Goal: Information Seeking & Learning: Compare options

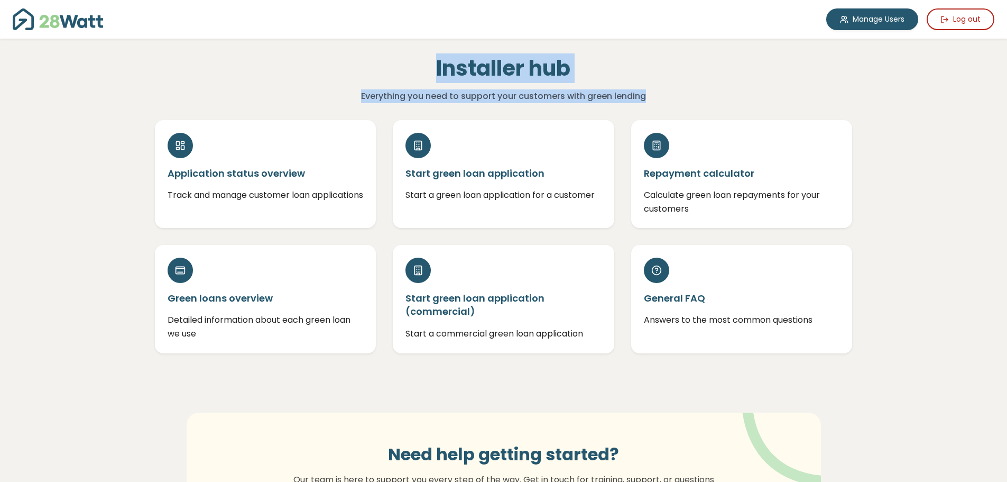
drag, startPoint x: 432, startPoint y: 61, endPoint x: 681, endPoint y: 91, distance: 250.8
click at [681, 91] on div "Installer hub Everything you need to support your customers with green lending" at bounding box center [503, 80] width 476 height 48
click at [681, 91] on p "Everything you need to support your customers with green lending" at bounding box center [503, 96] width 459 height 14
click at [435, 80] on h1 "Installer hub" at bounding box center [503, 68] width 459 height 25
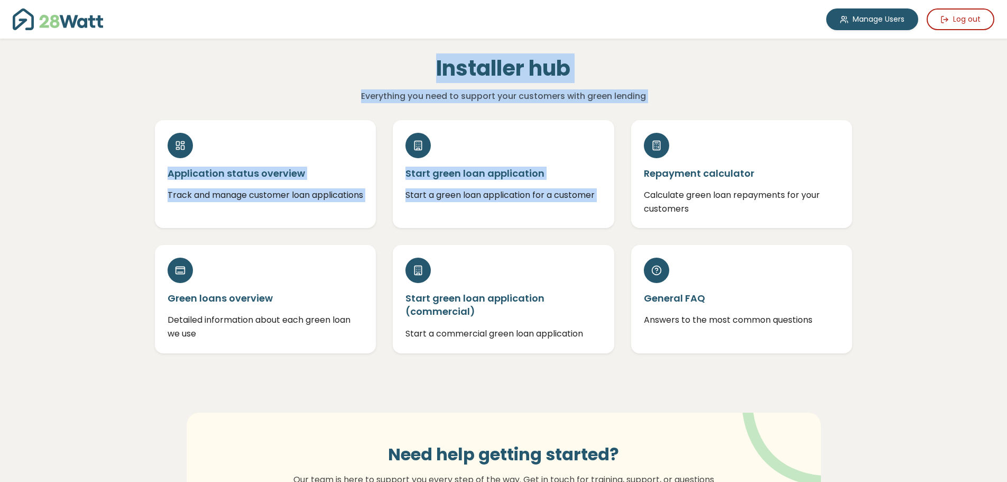
drag, startPoint x: 482, startPoint y: 67, endPoint x: 692, endPoint y: 117, distance: 216.4
click at [692, 117] on div "Installer hub Everything you need to support your customers with green lending …" at bounding box center [503, 335] width 761 height 592
click at [587, 95] on p "Everything you need to support your customers with green lending" at bounding box center [503, 96] width 459 height 14
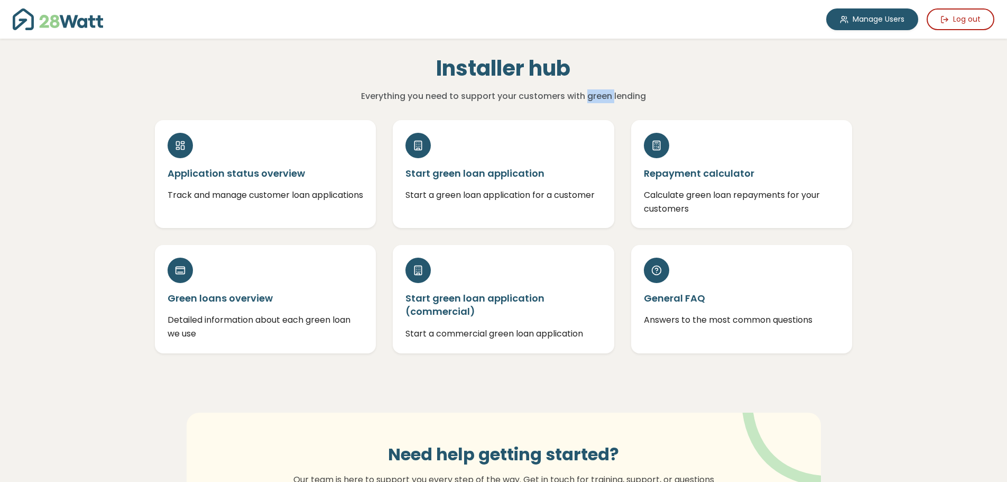
click at [587, 95] on p "Everything you need to support your customers with green lending" at bounding box center [503, 96] width 459 height 14
click at [618, 94] on p "Everything you need to support your customers with green lending" at bounding box center [503, 96] width 459 height 14
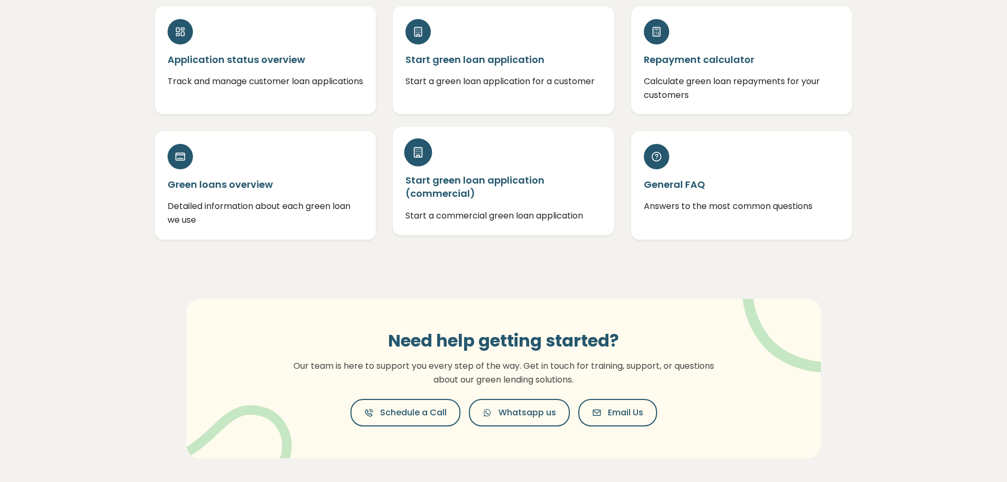
scroll to position [63, 0]
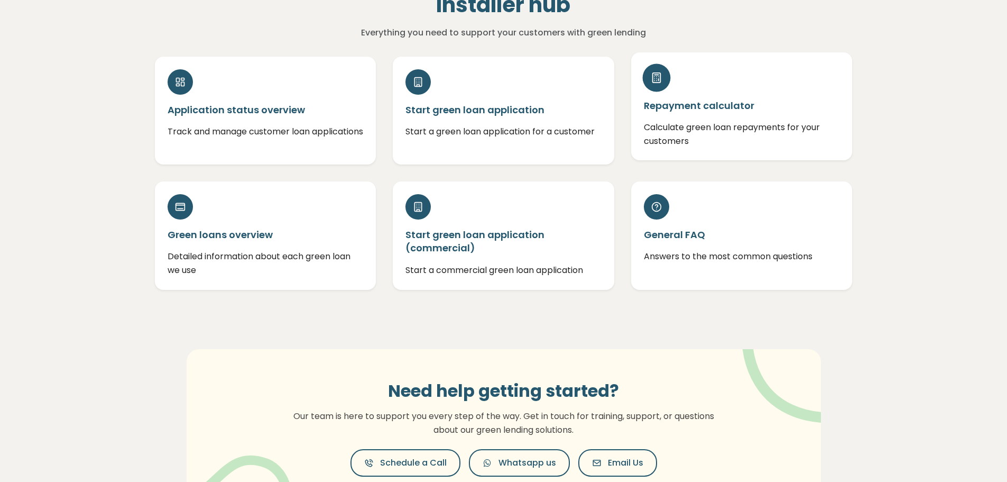
click at [726, 114] on div "Repayment calculator Calculate green loan repayments for your customers" at bounding box center [742, 106] width 222 height 108
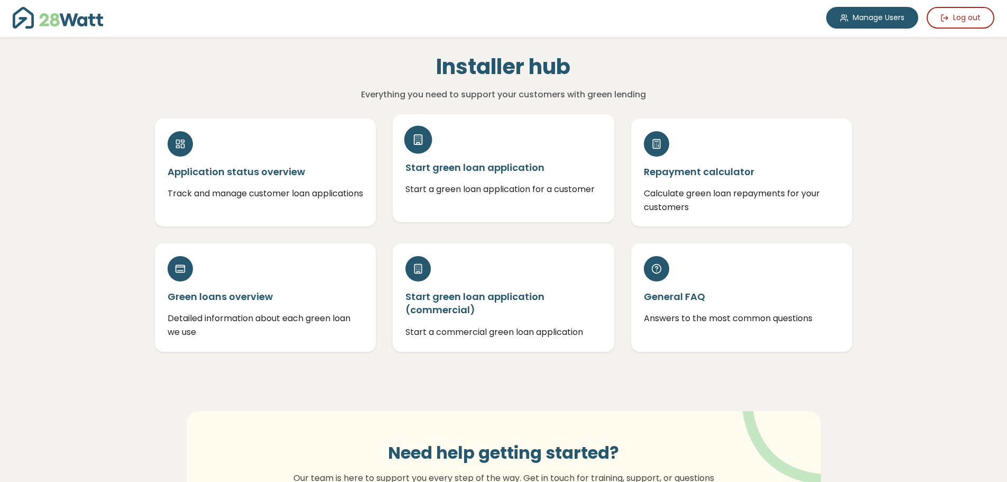
scroll to position [0, 0]
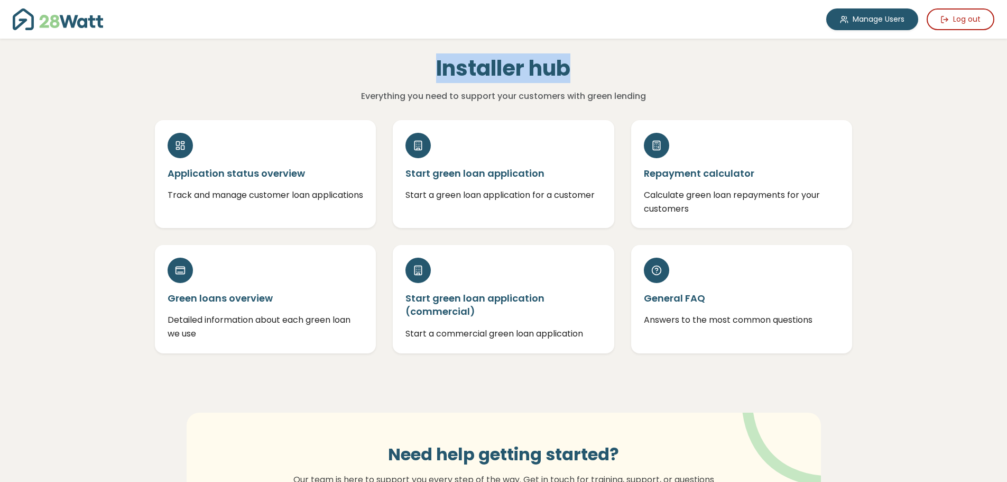
drag, startPoint x: 411, startPoint y: 72, endPoint x: 652, endPoint y: 76, distance: 240.6
click at [652, 76] on h1 "Installer hub" at bounding box center [503, 68] width 459 height 25
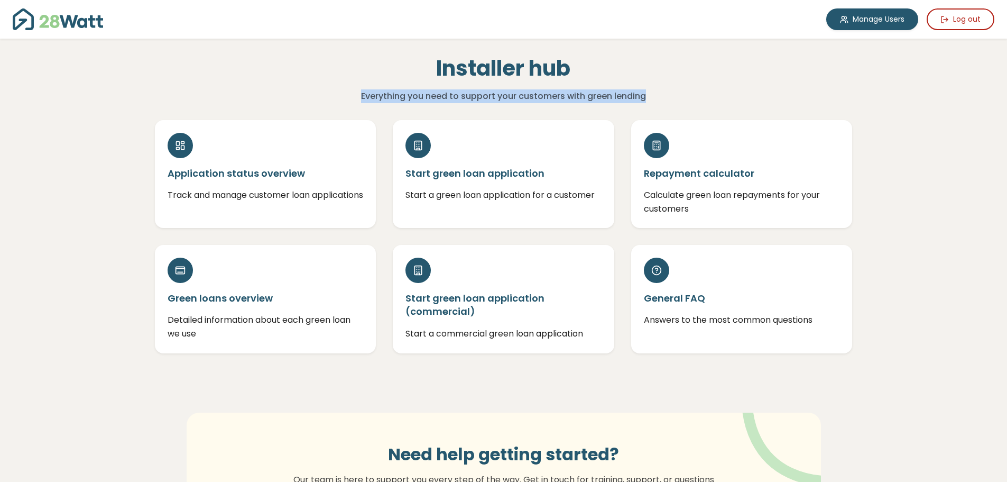
drag, startPoint x: 679, startPoint y: 92, endPoint x: 360, endPoint y: 90, distance: 319.3
click at [360, 90] on p "Everything you need to support your customers with green lending" at bounding box center [503, 96] width 459 height 14
click at [467, 95] on p "Everything you need to support your customers with green lending" at bounding box center [503, 96] width 459 height 14
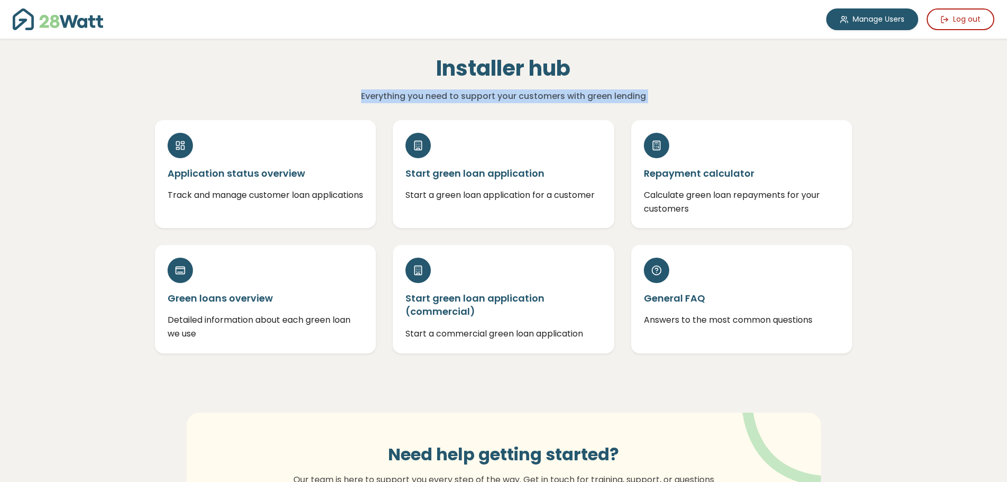
click at [481, 95] on p "Everything you need to support your customers with green lending" at bounding box center [503, 96] width 459 height 14
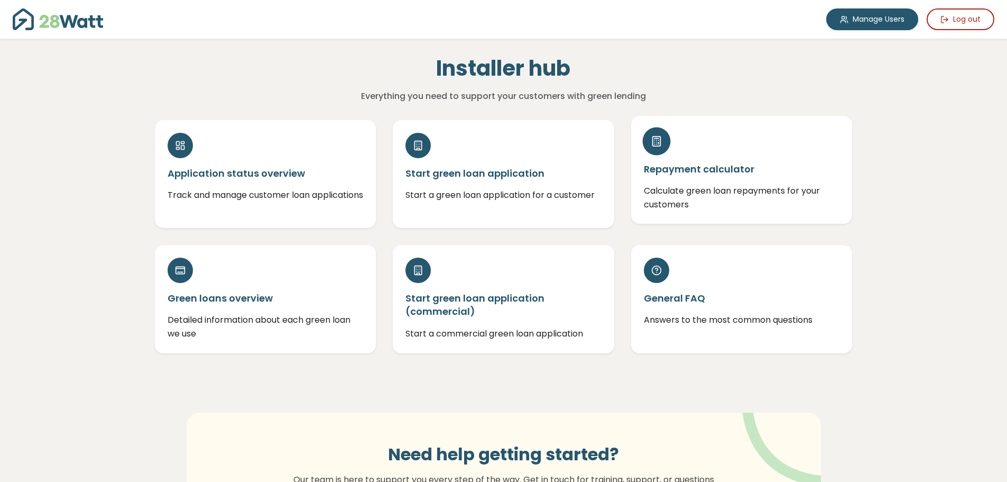
click at [775, 139] on div "Repayment calculator Calculate green loan repayments for your customers" at bounding box center [742, 170] width 222 height 108
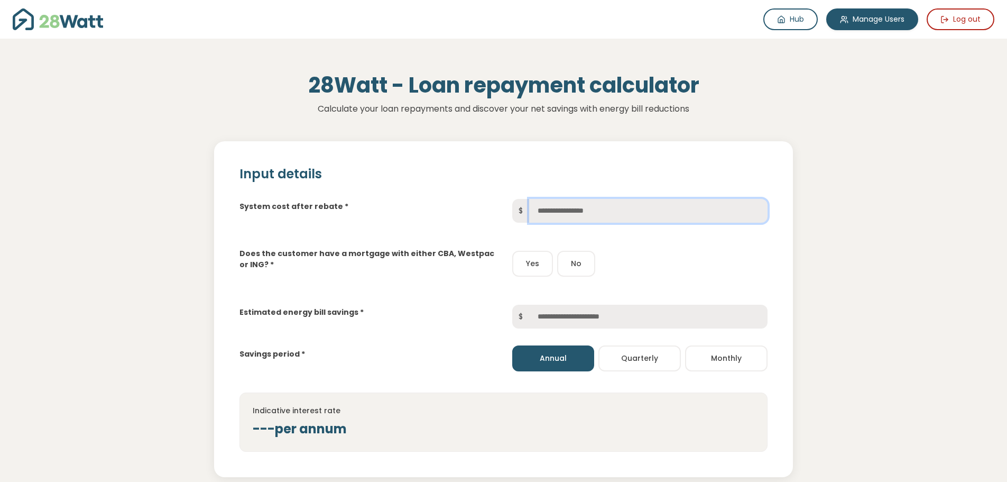
click at [566, 210] on input "text" at bounding box center [648, 211] width 238 height 24
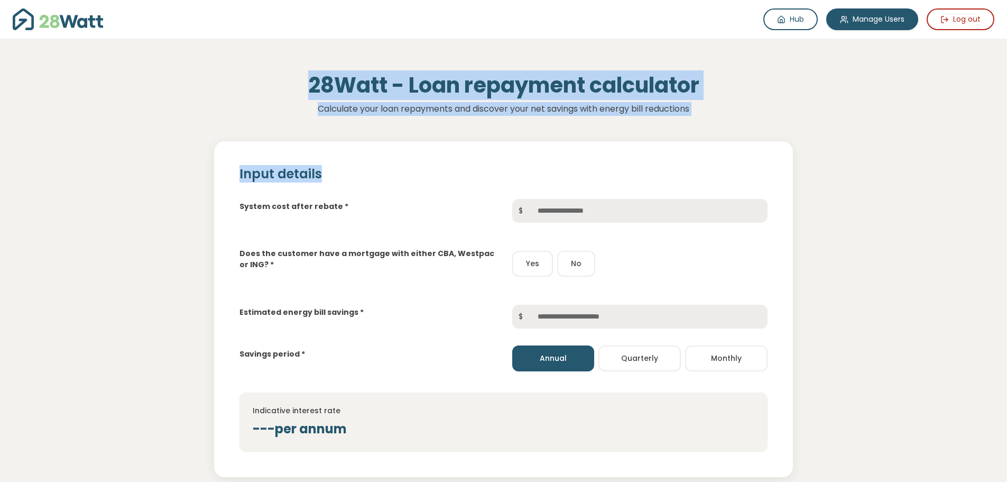
drag, startPoint x: 306, startPoint y: 82, endPoint x: 843, endPoint y: 116, distance: 538.7
click at [843, 116] on div "28Watt - Loan repayment calculator Calculate your loan repayments and discover …" at bounding box center [503, 384] width 761 height 656
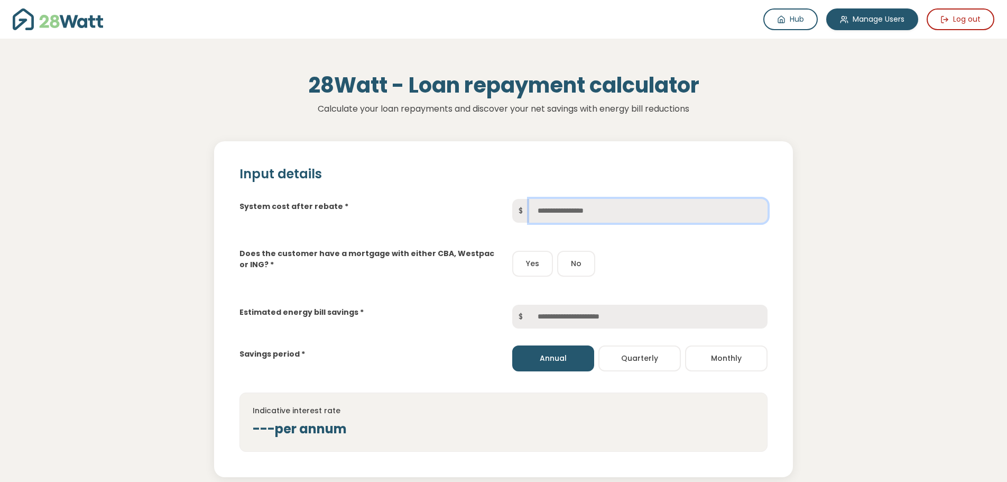
click at [593, 214] on input "text" at bounding box center [648, 211] width 238 height 24
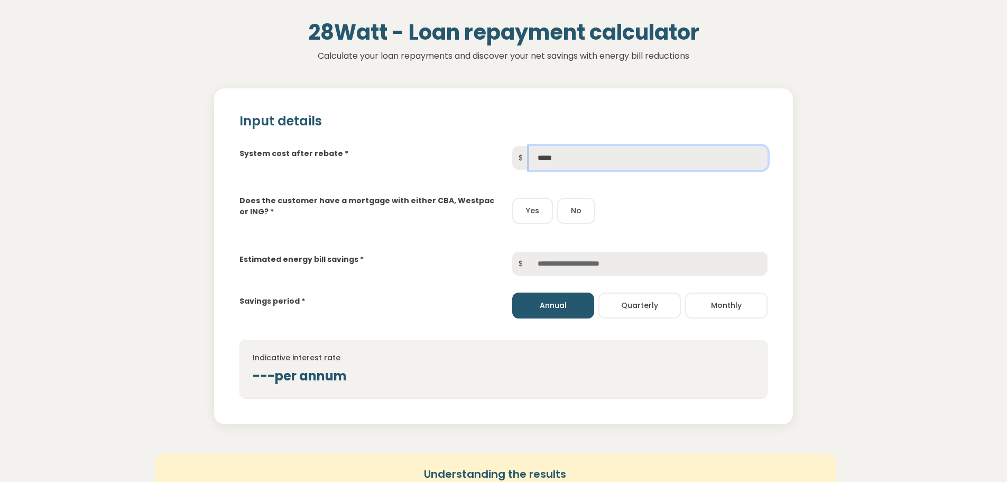
type input "*****"
click at [309, 203] on label "Does the customer have a mortgage with either CBA, Westpac or ING? *" at bounding box center [366, 206] width 255 height 22
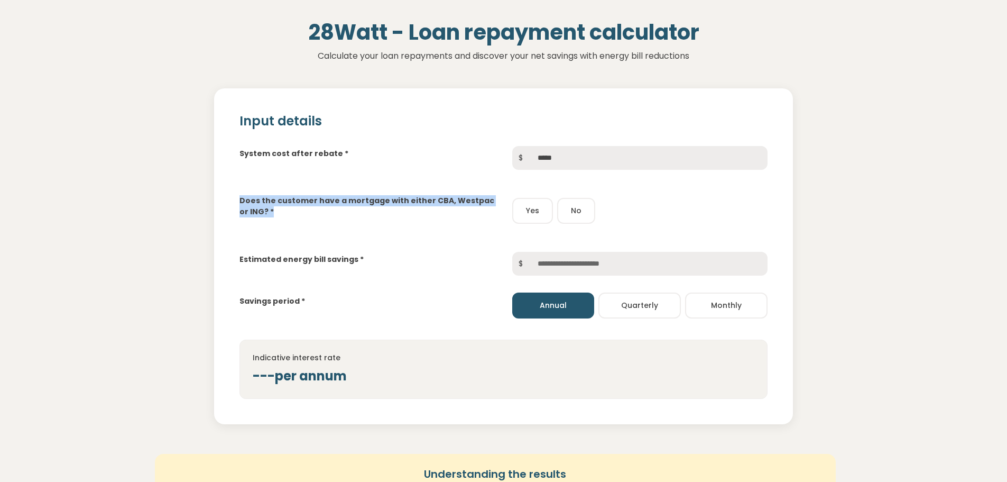
click at [309, 203] on label "Does the customer have a mortgage with either CBA, Westpac or ING? *" at bounding box center [366, 206] width 255 height 22
click at [312, 203] on label "Does the customer have a mortgage with either CBA, Westpac or ING? *" at bounding box center [366, 206] width 255 height 22
drag, startPoint x: 244, startPoint y: 197, endPoint x: 273, endPoint y: 211, distance: 32.4
click at [273, 211] on label "Does the customer have a mortgage with either CBA, Westpac or ING? *" at bounding box center [366, 206] width 255 height 22
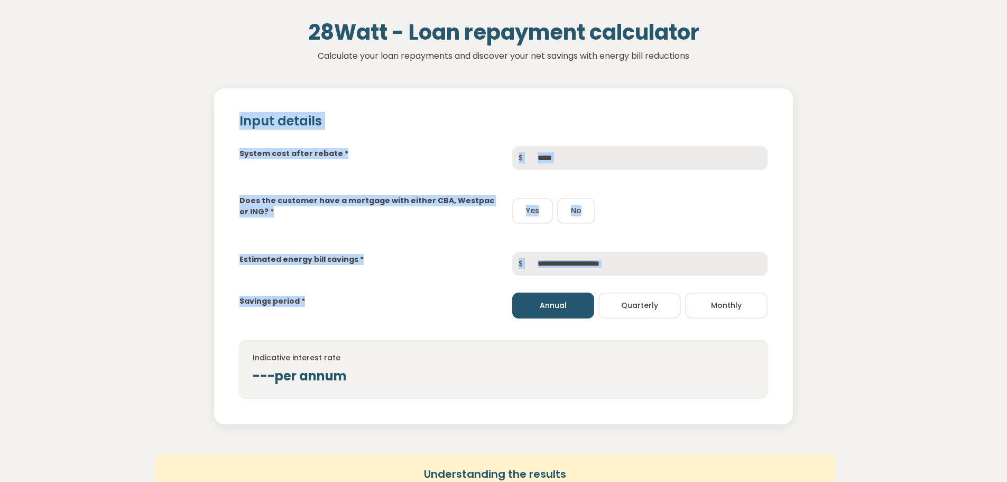
drag, startPoint x: 239, startPoint y: 125, endPoint x: 333, endPoint y: 301, distance: 199.8
click at [333, 301] on div "Input details System cost after rebate * $ ***** Does the customer have a mortg…" at bounding box center [503, 256] width 579 height 336
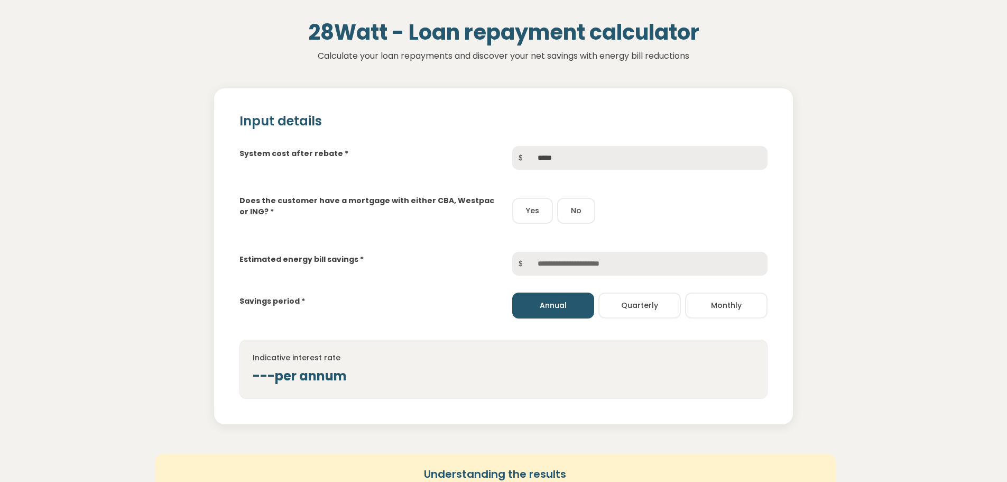
click at [333, 301] on div "Savings period *" at bounding box center [367, 300] width 272 height 13
click at [572, 211] on button "No" at bounding box center [576, 211] width 38 height 26
click at [569, 263] on input "text" at bounding box center [648, 264] width 238 height 24
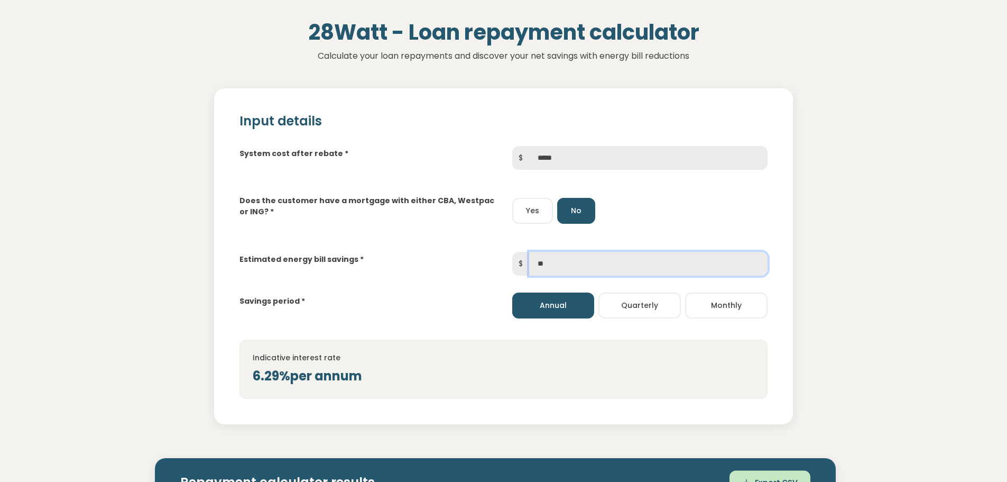
type input "*"
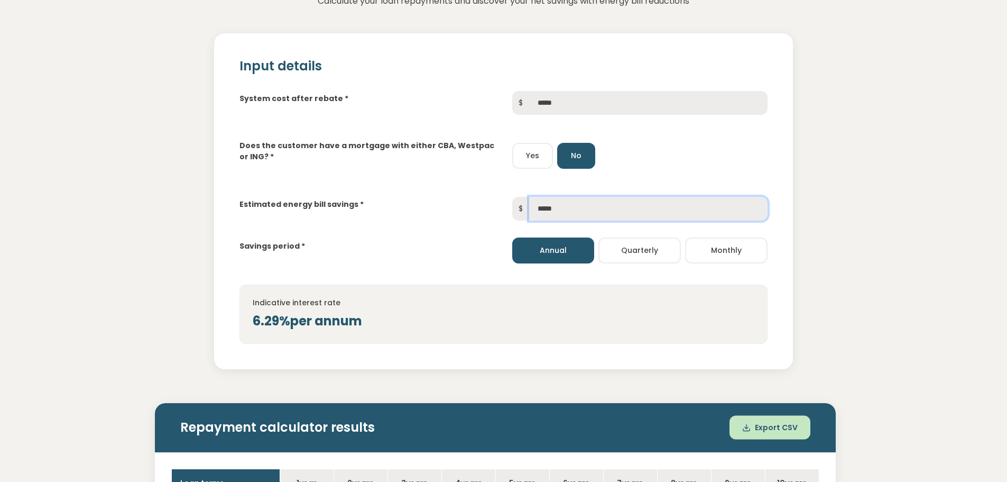
scroll to position [159, 0]
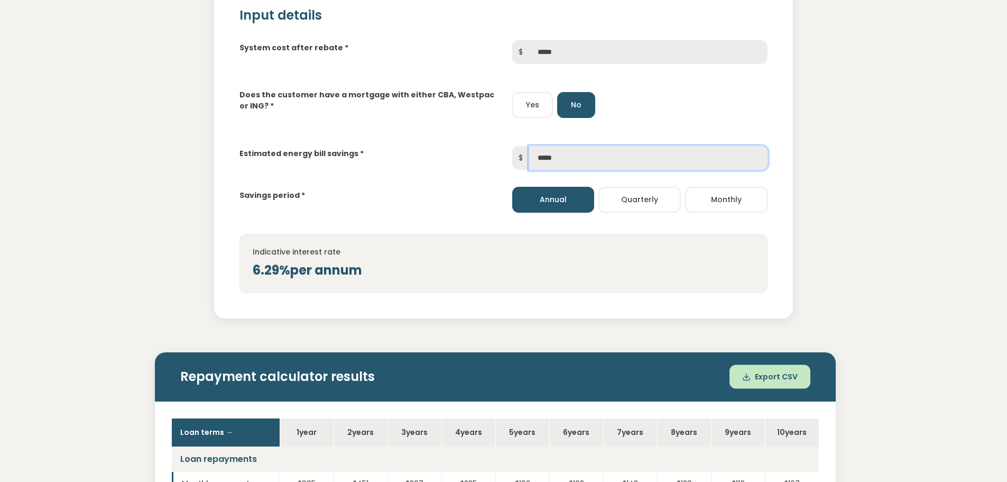
type input "*****"
click at [597, 278] on div "Indicative interest rate 6.29% per annum" at bounding box center [503, 263] width 528 height 59
click at [597, 278] on div "6.29% per annum" at bounding box center [504, 270] width 502 height 19
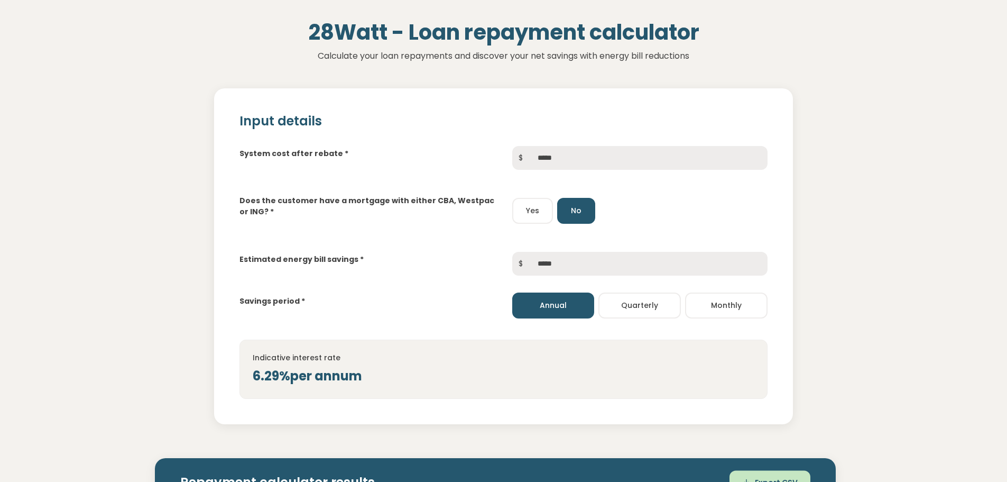
scroll to position [0, 0]
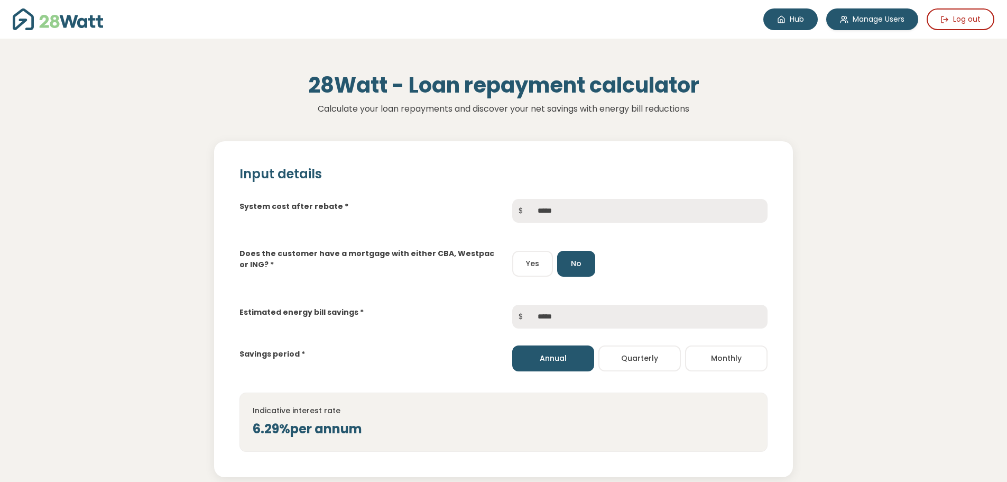
click at [795, 22] on link "Hub" at bounding box center [790, 19] width 54 height 22
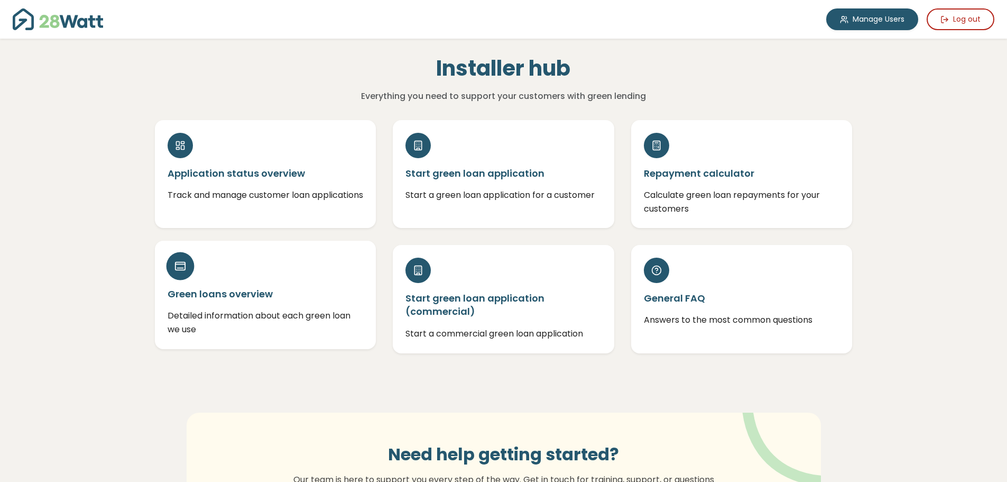
click at [228, 315] on p "Detailed information about each green loan we use" at bounding box center [266, 322] width 196 height 27
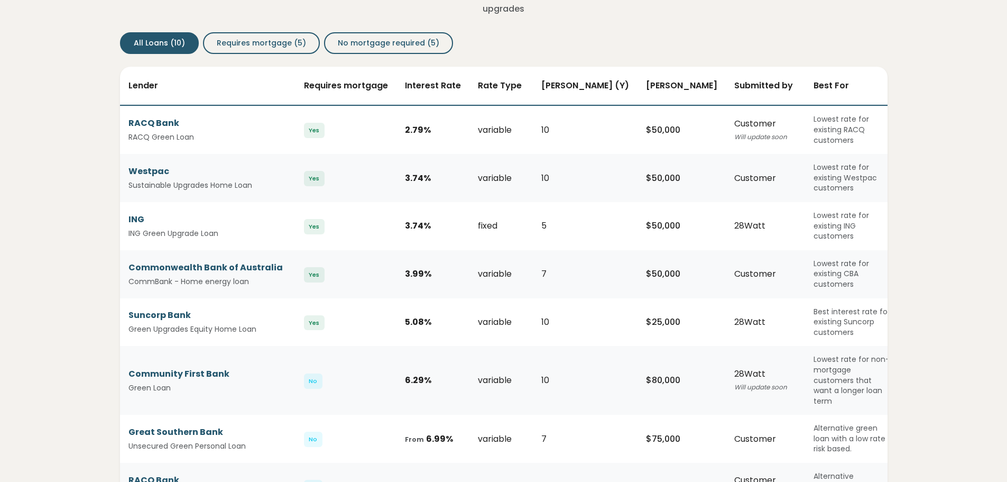
scroll to position [159, 0]
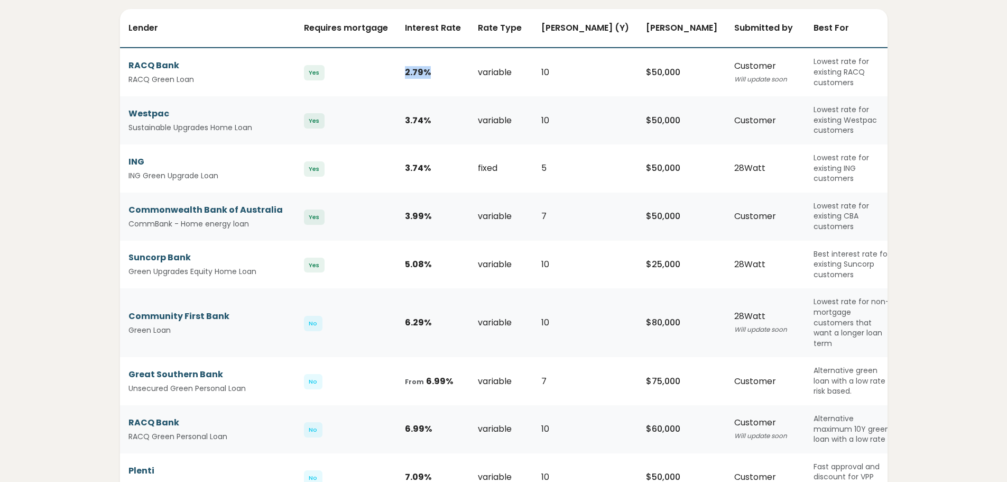
click at [404, 63] on td "2.79 %" at bounding box center [433, 72] width 73 height 49
click at [421, 76] on td "2.79 %" at bounding box center [433, 72] width 73 height 49
drag, startPoint x: 431, startPoint y: 110, endPoint x: 393, endPoint y: 119, distance: 39.5
click at [393, 119] on tr "Westpac Sustainable Upgrades Home Loan Yes 3.74 % variable 10 $ 50,000 Customer…" at bounding box center [510, 120] width 780 height 48
click at [425, 128] on td "3.74 %" at bounding box center [433, 120] width 73 height 48
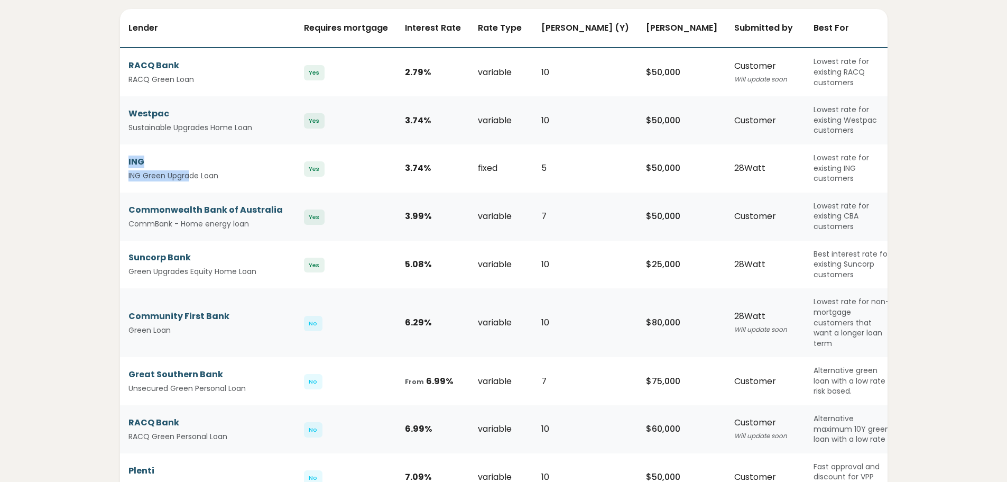
drag, startPoint x: 133, startPoint y: 153, endPoint x: 189, endPoint y: 159, distance: 56.3
click at [190, 159] on td "ING ING Green Upgrade Loan" at bounding box center [208, 168] width 176 height 48
click at [156, 170] on small "ING Green Upgrade Loan" at bounding box center [205, 175] width 154 height 11
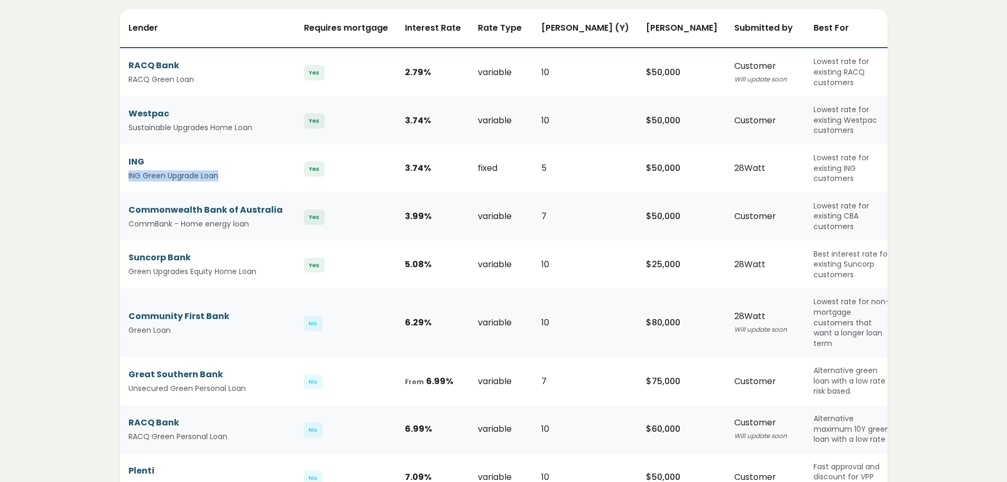
click at [178, 170] on small "ING Green Upgrade Loan" at bounding box center [205, 175] width 154 height 11
drag, startPoint x: 439, startPoint y: 154, endPoint x: 382, endPoint y: 155, distance: 57.6
click at [382, 155] on tr "ING ING Green Upgrade Loan Yes 3.74 % fixed 5 $ 50,000 28Watt Lowest rate for e…" at bounding box center [510, 168] width 780 height 48
drag, startPoint x: 438, startPoint y: 201, endPoint x: 399, endPoint y: 201, distance: 39.1
click at [399, 201] on td "3.99 %" at bounding box center [433, 216] width 73 height 48
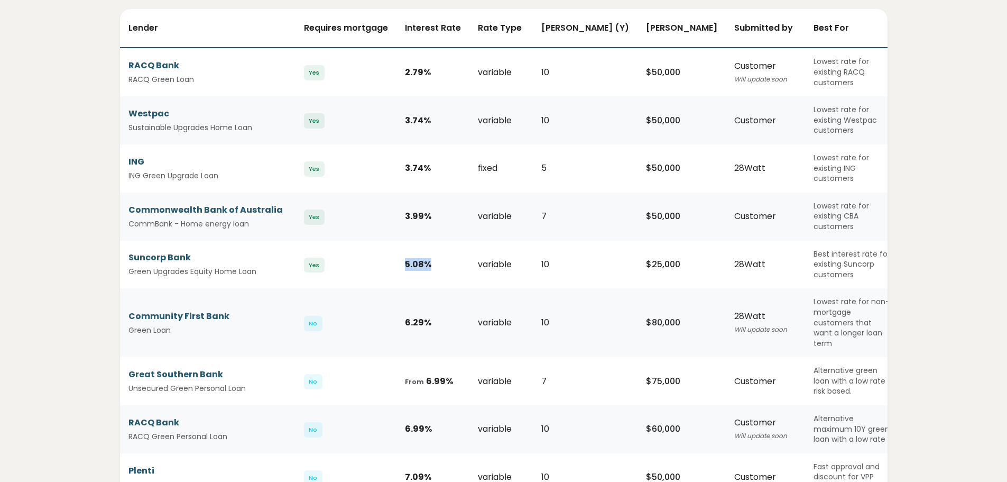
click at [398, 245] on td "5.08 %" at bounding box center [433, 265] width 73 height 48
click at [369, 298] on tr "Community First Bank Green Loan No 6.29 % variable 10 $ 80,000 28Watt Will upda…" at bounding box center [510, 322] width 780 height 69
click at [407, 307] on td "6.29 %" at bounding box center [433, 322] width 73 height 69
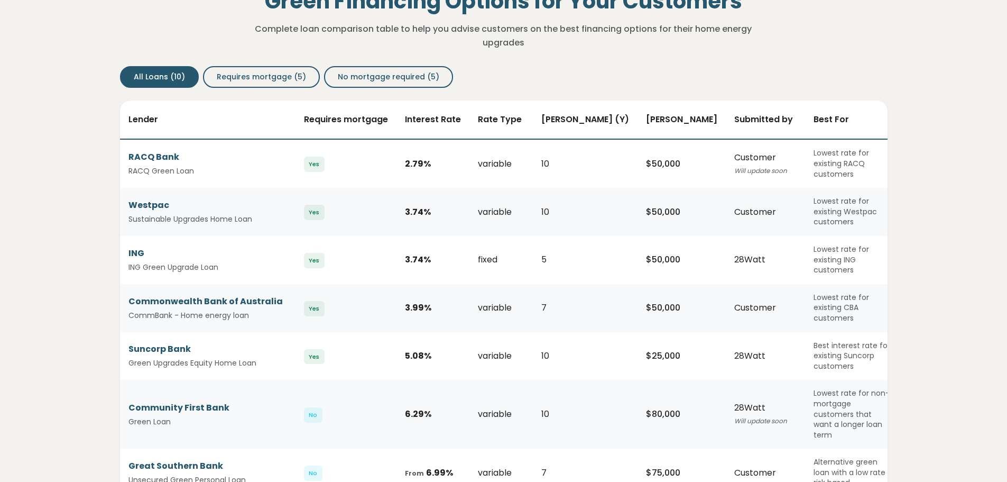
scroll to position [0, 0]
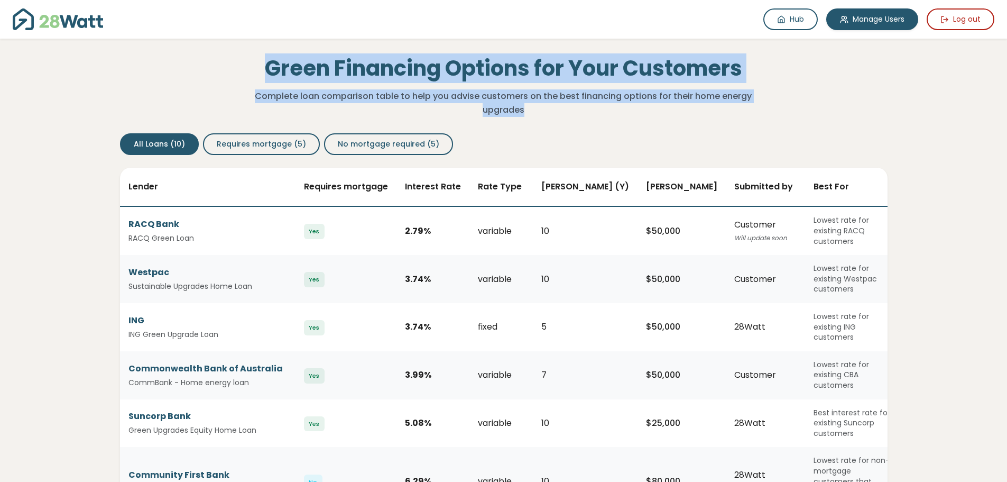
drag, startPoint x: 268, startPoint y: 66, endPoint x: 605, endPoint y: 112, distance: 340.5
click at [605, 112] on div "Green Financing Options for Your Customers Complete loan comparison table to he…" at bounding box center [503, 86] width 523 height 61
click at [605, 112] on p "Complete loan comparison table to help you advise customers on the best financi…" at bounding box center [504, 102] width 506 height 27
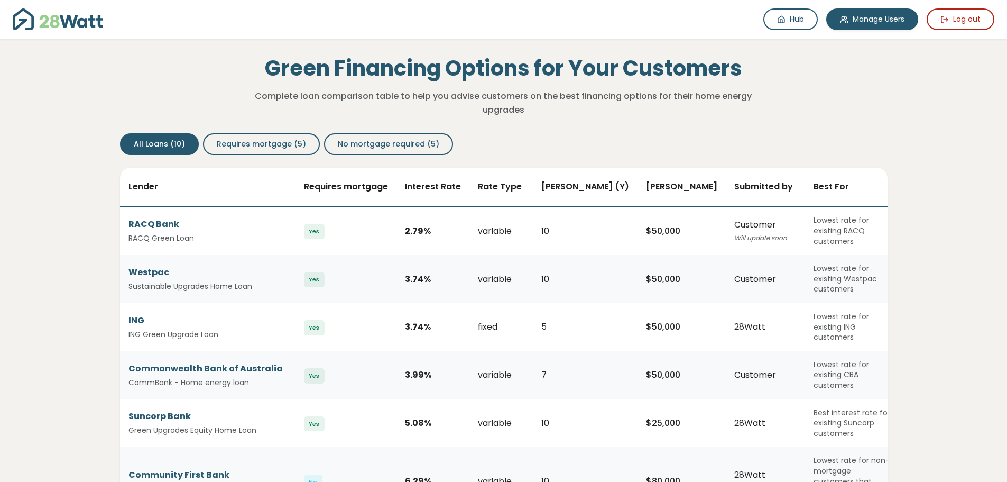
click at [595, 64] on h1 "Green Financing Options for Your Customers" at bounding box center [504, 68] width 506 height 25
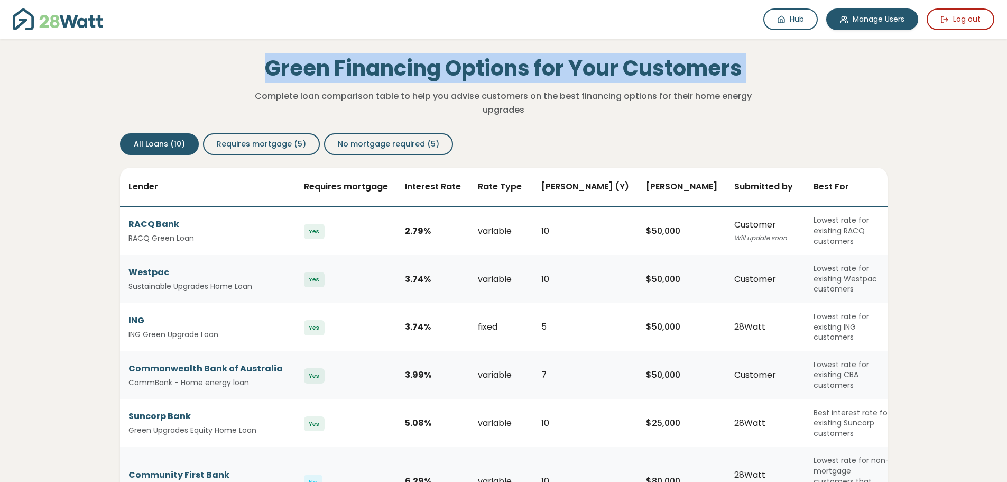
click at [595, 64] on h1 "Green Financing Options for Your Customers" at bounding box center [504, 68] width 506 height 25
click at [620, 63] on h1 "Green Financing Options for Your Customers" at bounding box center [504, 68] width 506 height 25
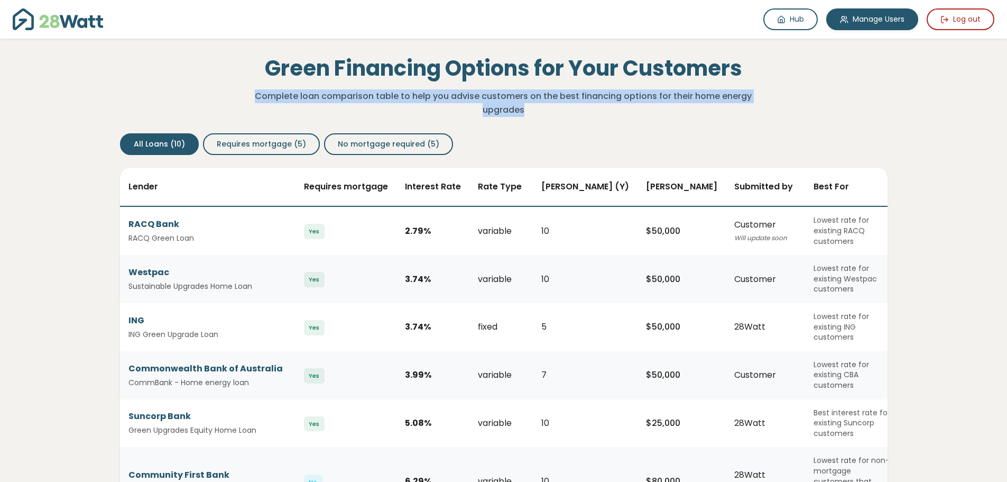
drag, startPoint x: 557, startPoint y: 108, endPoint x: 234, endPoint y: 99, distance: 323.2
click at [234, 99] on div "Green Financing Options for Your Customers Complete loan comparison table to he…" at bounding box center [504, 78] width 785 height 78
click at [372, 103] on p "Complete loan comparison table to help you advise customers on the best financi…" at bounding box center [504, 102] width 506 height 27
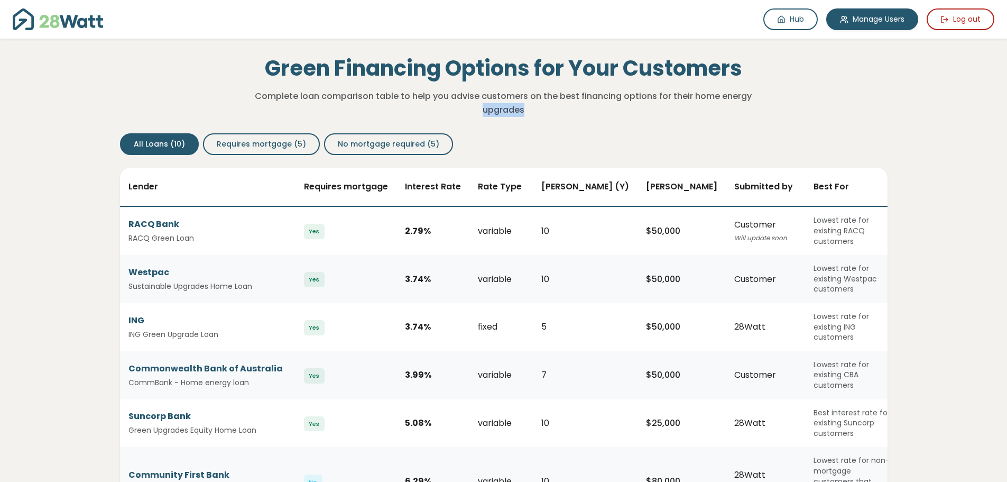
click at [372, 103] on p "Complete loan comparison table to help you advise customers on the best financi…" at bounding box center [504, 102] width 506 height 27
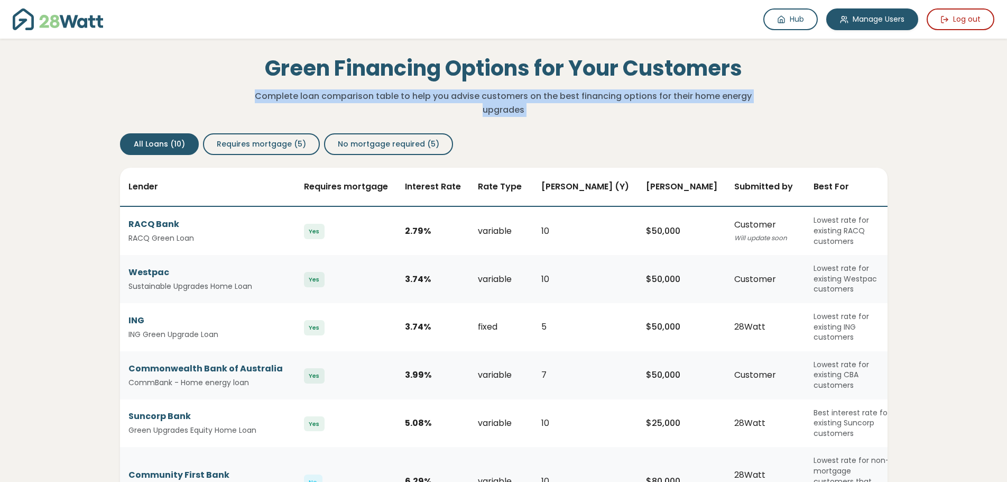
click at [372, 103] on p "Complete loan comparison table to help you advise customers on the best financi…" at bounding box center [504, 102] width 506 height 27
click at [426, 99] on p "Complete loan comparison table to help you advise customers on the best financi…" at bounding box center [504, 102] width 506 height 27
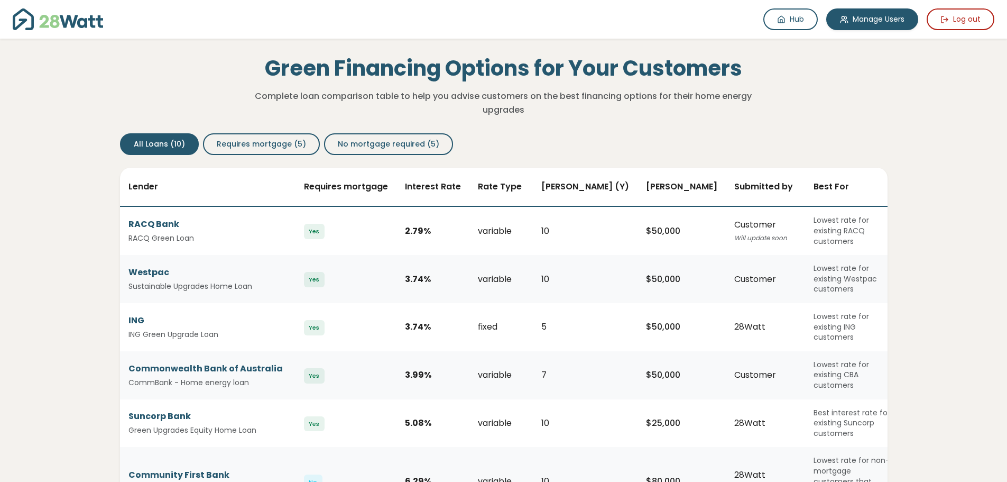
click at [441, 69] on h1 "Green Financing Options for Your Customers" at bounding box center [504, 68] width 506 height 25
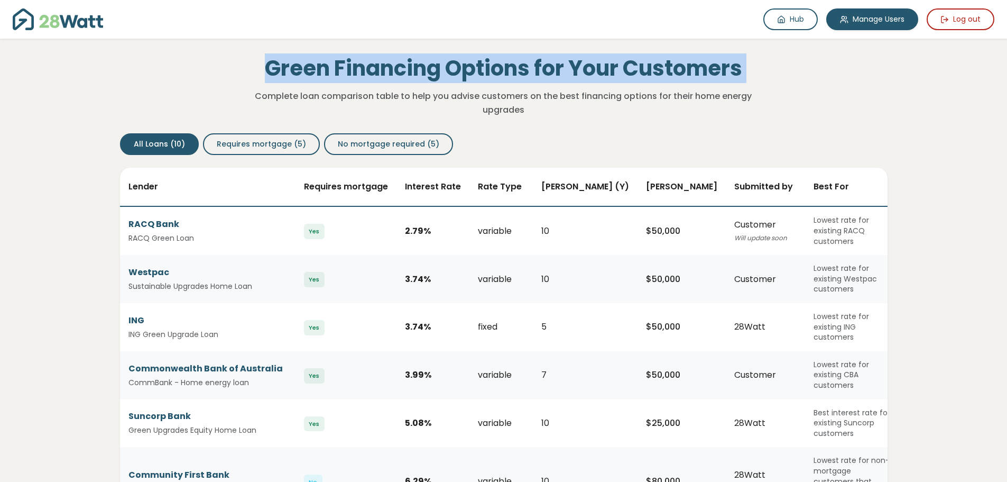
click at [441, 69] on h1 "Green Financing Options for Your Customers" at bounding box center [504, 68] width 506 height 25
click at [512, 68] on h1 "Green Financing Options for Your Customers" at bounding box center [504, 68] width 506 height 25
drag, startPoint x: 744, startPoint y: 68, endPoint x: 264, endPoint y: 71, distance: 480.0
click at [264, 71] on h1 "Green Financing Options for Your Customers" at bounding box center [504, 68] width 506 height 25
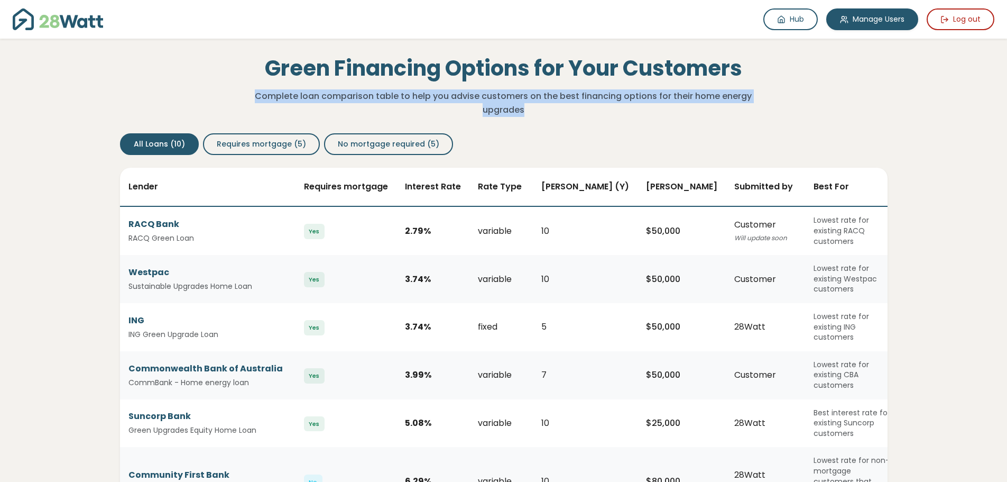
drag, startPoint x: 257, startPoint y: 97, endPoint x: 606, endPoint y: 114, distance: 349.3
click at [606, 114] on p "Complete loan comparison table to help you advise customers on the best financi…" at bounding box center [504, 102] width 506 height 27
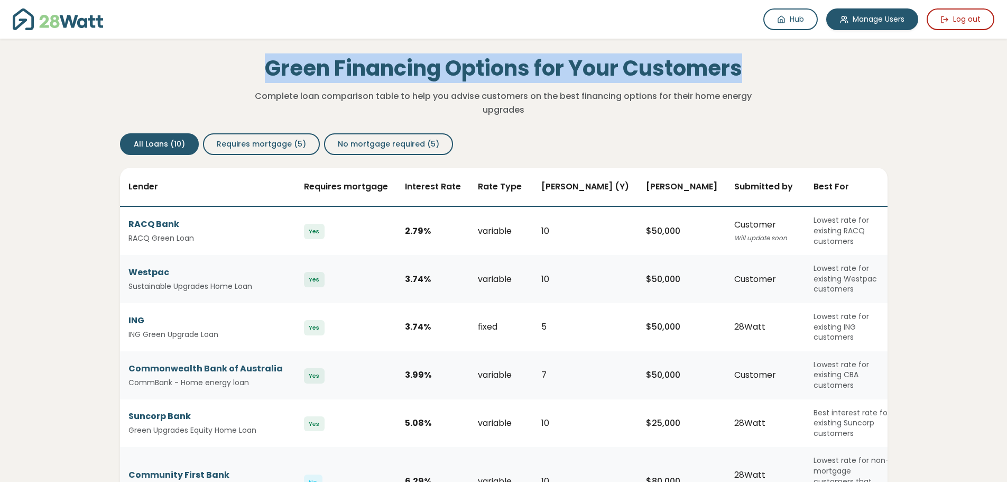
drag, startPoint x: 246, startPoint y: 67, endPoint x: 789, endPoint y: 65, distance: 543.0
click at [789, 65] on div "Green Financing Options for Your Customers Complete loan comparison table to he…" at bounding box center [504, 78] width 785 height 78
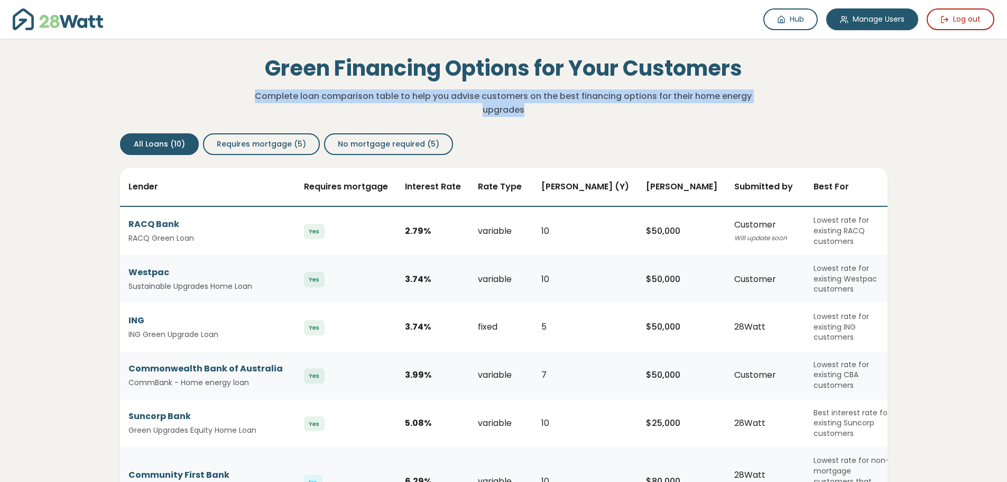
drag, startPoint x: 257, startPoint y: 97, endPoint x: 556, endPoint y: 113, distance: 298.6
click at [556, 113] on p "Complete loan comparison table to help you advise customers on the best financi…" at bounding box center [504, 102] width 506 height 27
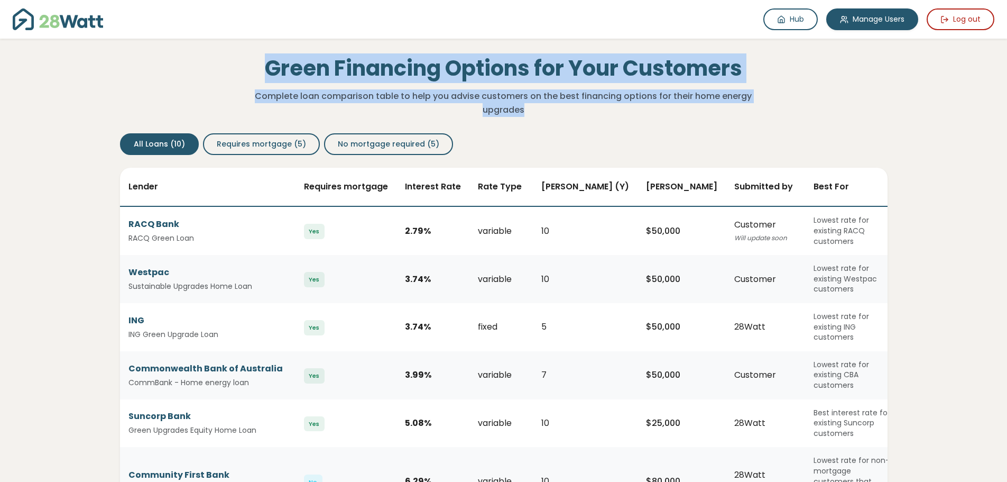
drag, startPoint x: 344, startPoint y: 70, endPoint x: 623, endPoint y: 108, distance: 282.2
click at [623, 108] on div "Green Financing Options for Your Customers Complete loan comparison table to he…" at bounding box center [504, 78] width 785 height 78
click at [540, 96] on p "Complete loan comparison table to help you advise customers on the best financi…" at bounding box center [504, 102] width 506 height 27
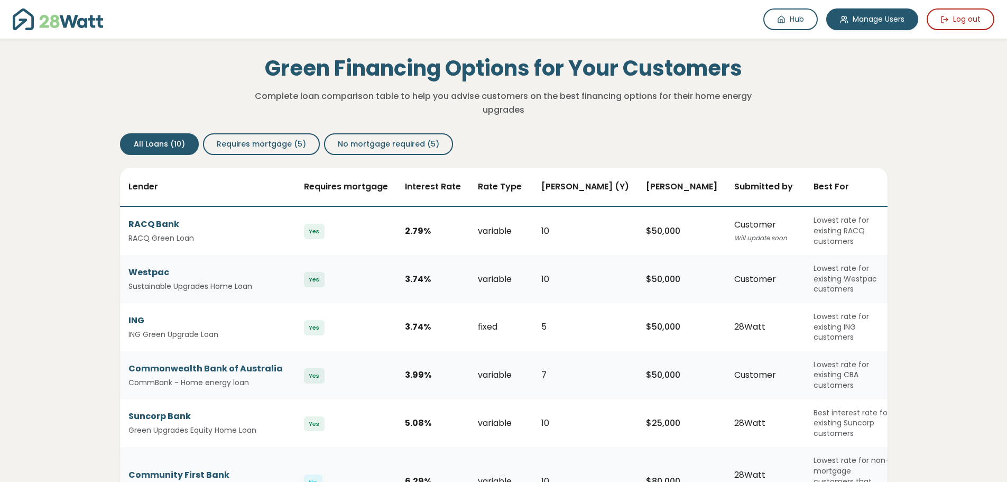
click at [484, 94] on p "Complete loan comparison table to help you advise customers on the best financi…" at bounding box center [504, 102] width 506 height 27
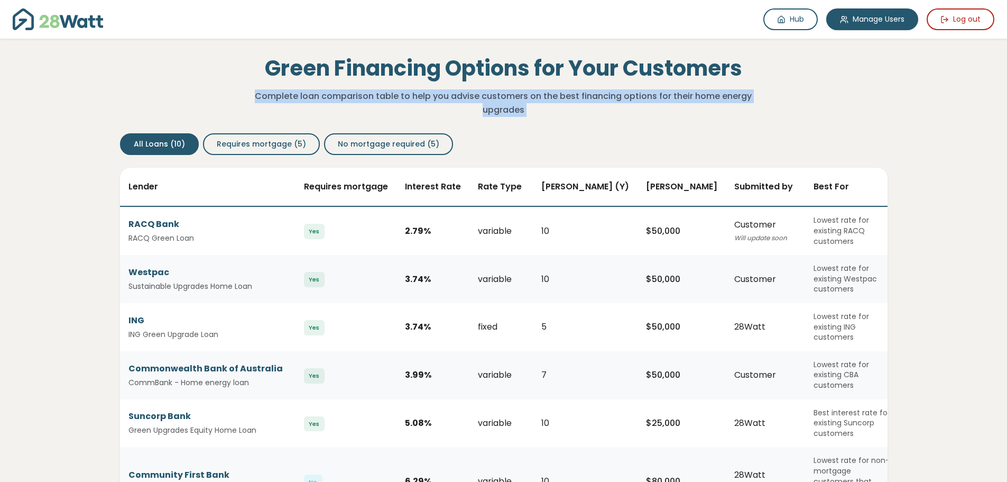
click at [484, 94] on p "Complete loan comparison table to help you advise customers on the best financi…" at bounding box center [504, 102] width 506 height 27
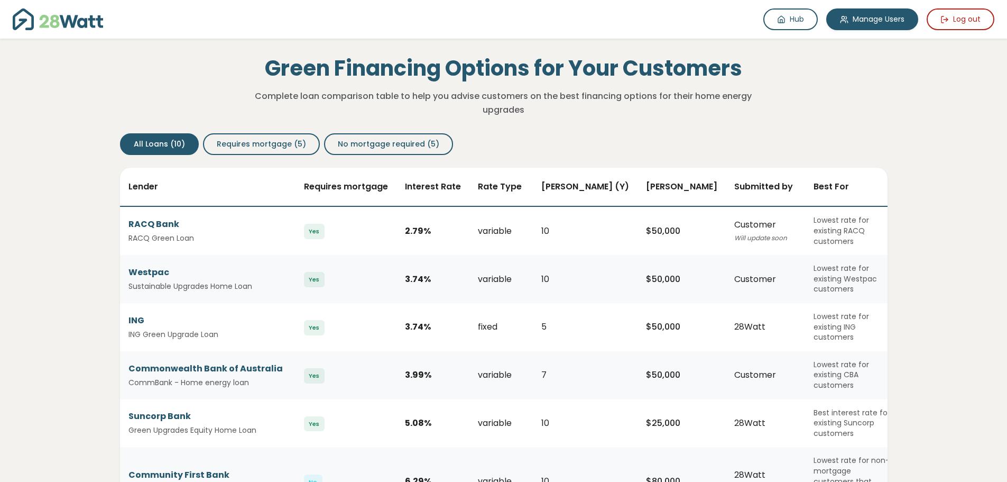
click at [513, 73] on h1 "Green Financing Options for Your Customers" at bounding box center [504, 68] width 506 height 25
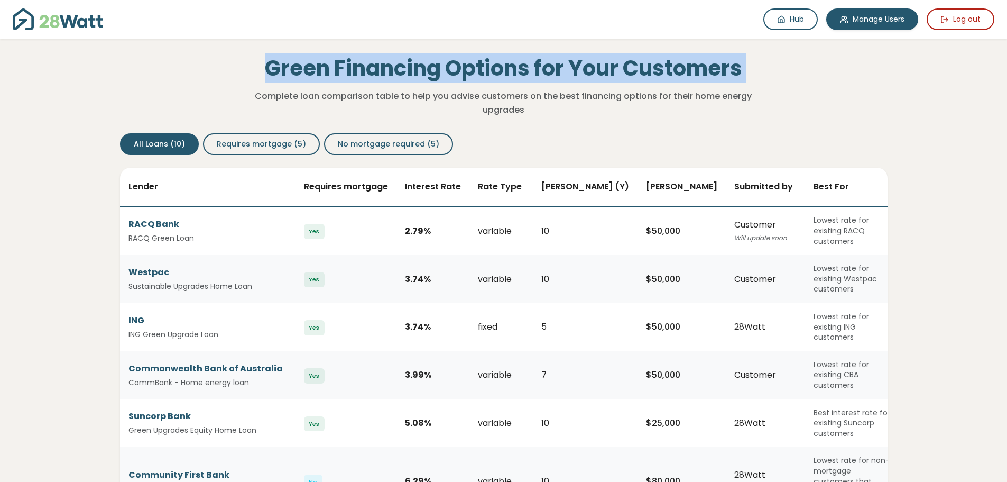
click at [513, 73] on h1 "Green Financing Options for Your Customers" at bounding box center [504, 68] width 506 height 25
click at [527, 73] on h1 "Green Financing Options for Your Customers" at bounding box center [504, 68] width 506 height 25
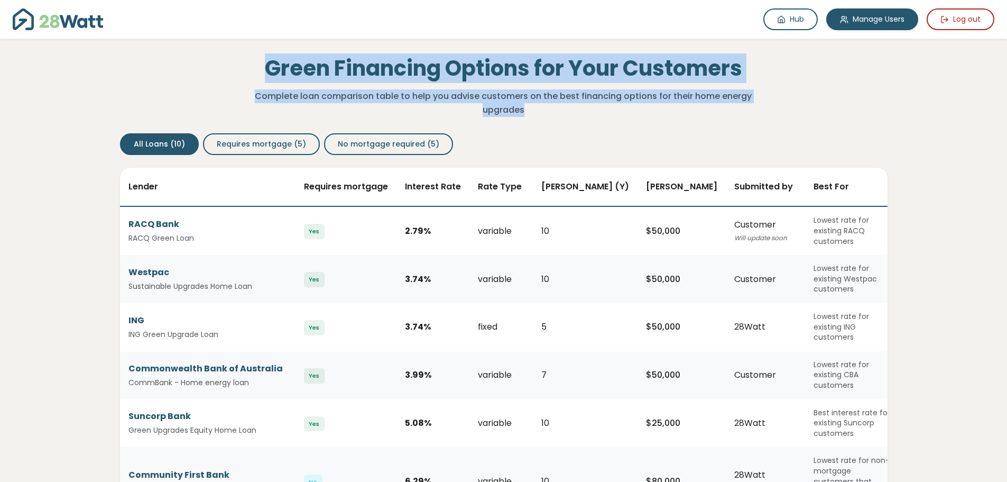
drag, startPoint x: 270, startPoint y: 69, endPoint x: 601, endPoint y: 109, distance: 332.9
click at [601, 109] on div "Green Financing Options for Your Customers Complete loan comparison table to he…" at bounding box center [503, 86] width 523 height 61
click at [601, 109] on p "Complete loan comparison table to help you advise customers on the best financi…" at bounding box center [504, 102] width 506 height 27
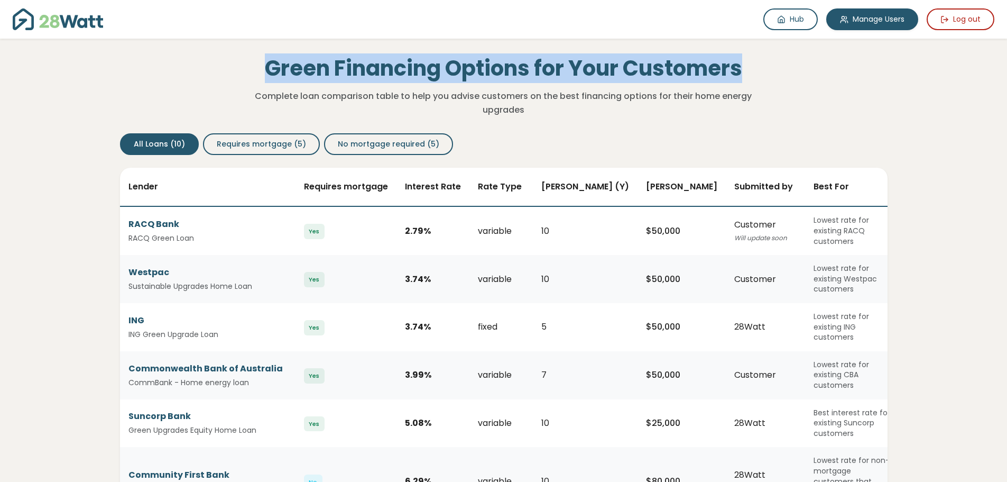
drag, startPoint x: 665, startPoint y: 58, endPoint x: 265, endPoint y: 44, distance: 399.9
click at [265, 44] on div "Green Financing Options for Your Customers Complete loan comparison table to he…" at bounding box center [504, 78] width 785 height 78
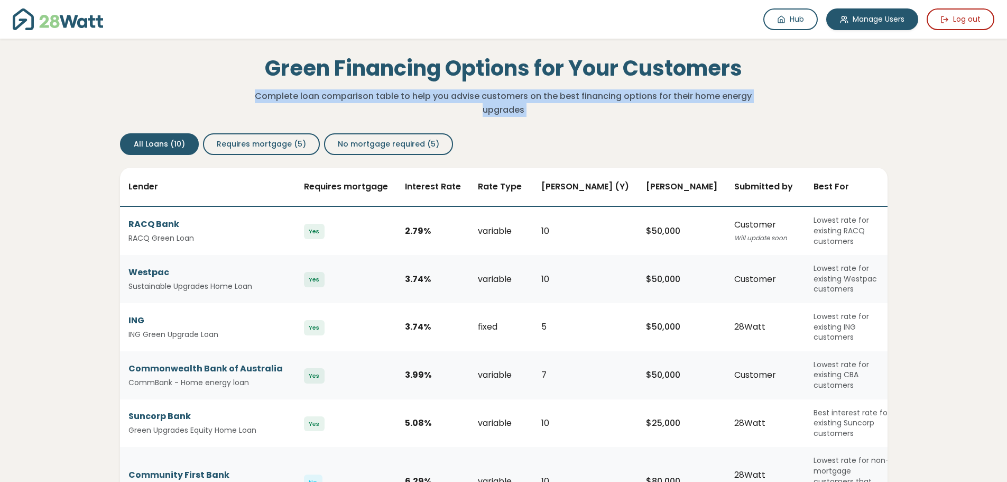
drag, startPoint x: 255, startPoint y: 92, endPoint x: 583, endPoint y: 124, distance: 329.8
click at [583, 124] on div "All Loans (10) Requires mortgage (5) No mortgage required (5)" at bounding box center [504, 135] width 785 height 39
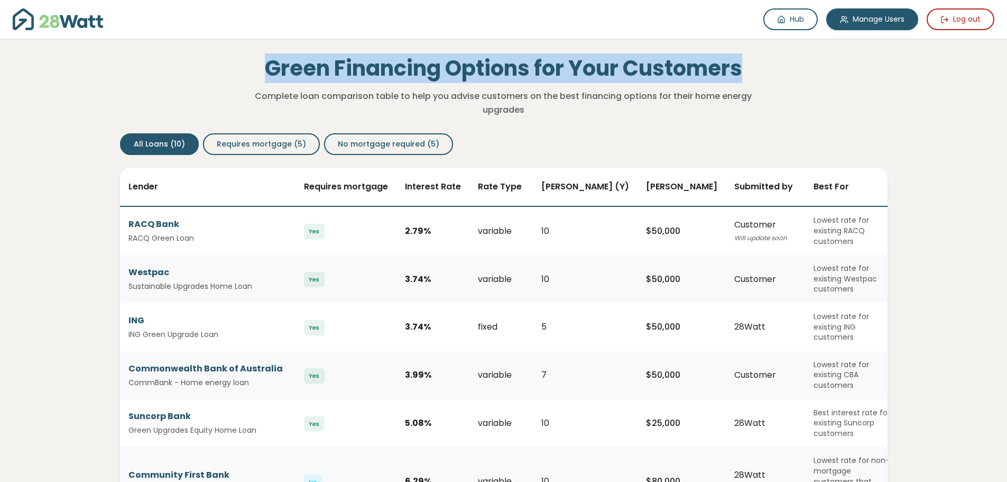
drag, startPoint x: 262, startPoint y: 59, endPoint x: 758, endPoint y: 75, distance: 495.6
click at [758, 75] on div "Green Financing Options for Your Customers Complete loan comparison table to he…" at bounding box center [503, 86] width 523 height 61
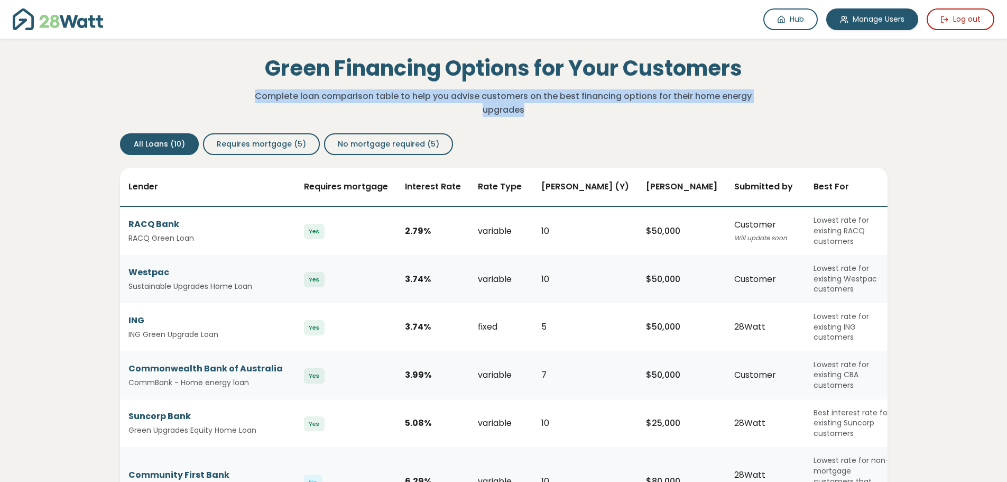
drag, startPoint x: 510, startPoint y: 103, endPoint x: 363, endPoint y: 82, distance: 148.4
click at [237, 91] on div "Green Financing Options for Your Customers Complete loan comparison table to he…" at bounding box center [504, 78] width 785 height 78
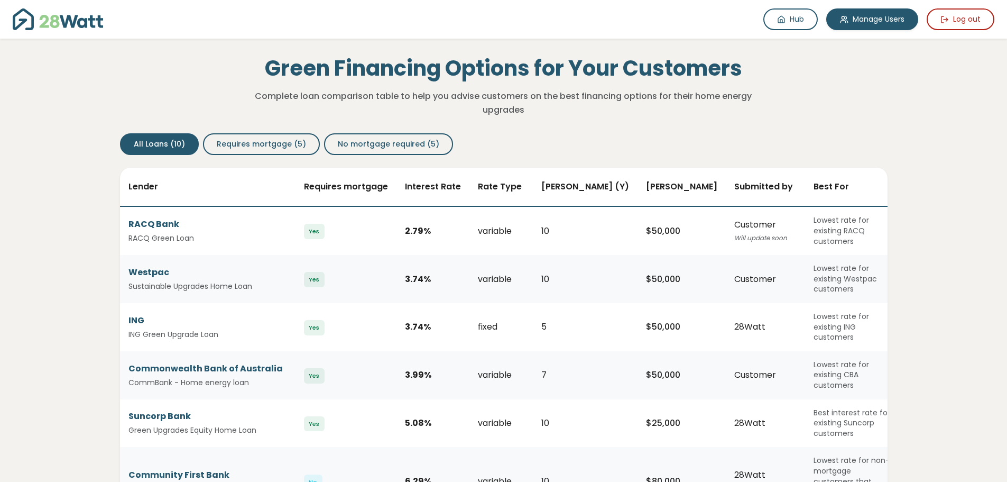
click at [363, 81] on h1 "Green Financing Options for Your Customers" at bounding box center [504, 68] width 506 height 25
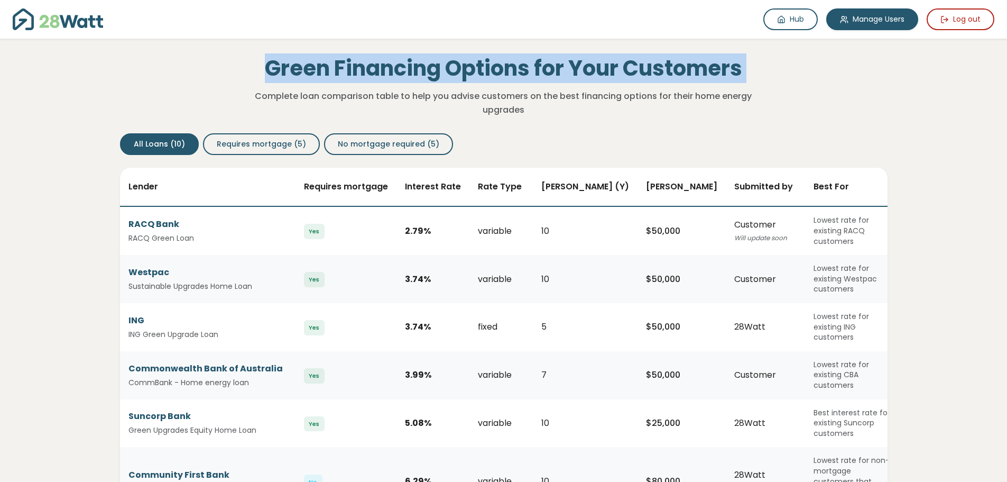
click at [363, 81] on h1 "Green Financing Options for Your Customers" at bounding box center [504, 68] width 506 height 25
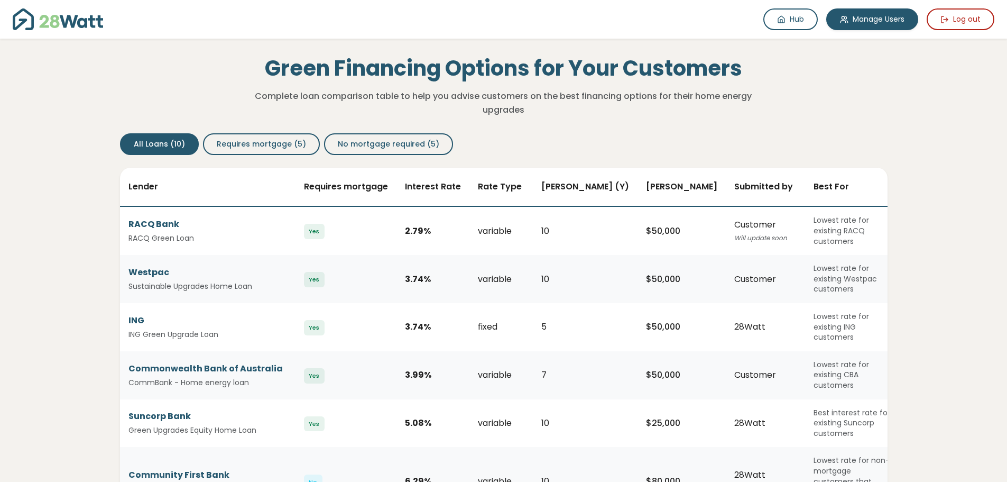
click at [425, 93] on p "Complete loan comparison table to help you advise customers on the best financi…" at bounding box center [504, 102] width 506 height 27
